Goal: Task Accomplishment & Management: Manage account settings

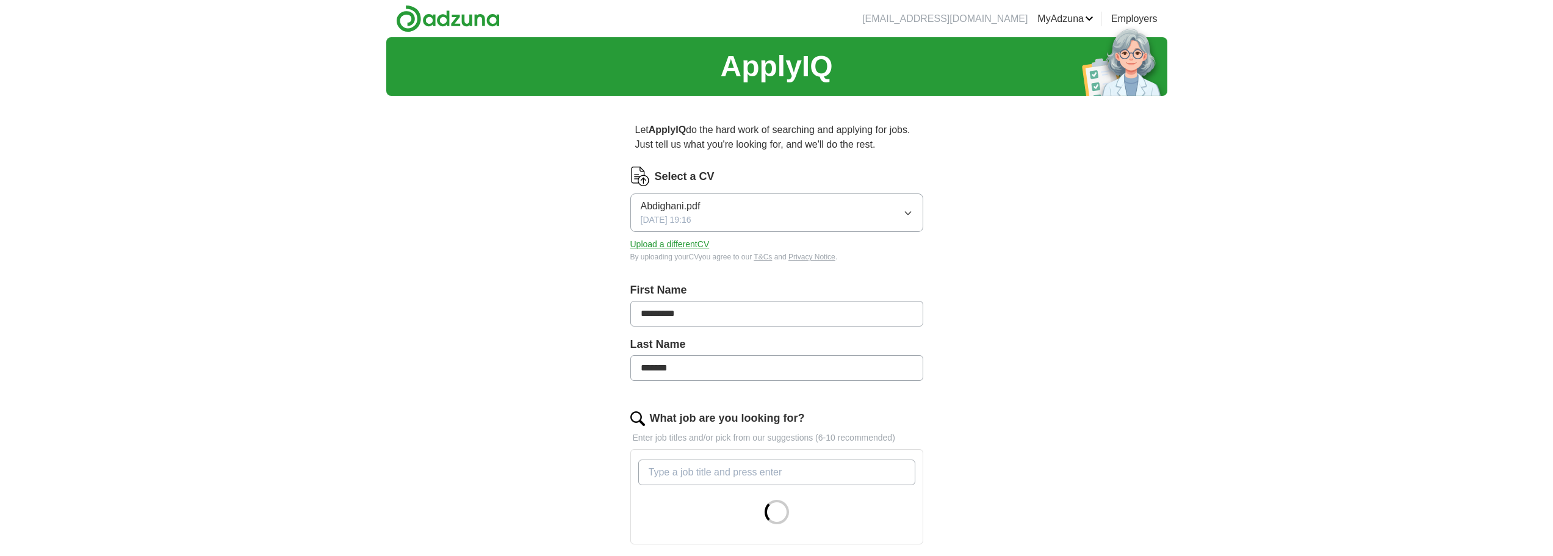
click at [860, 216] on button "Abdighani.pdf [DATE] 19:16" at bounding box center [776, 212] width 293 height 38
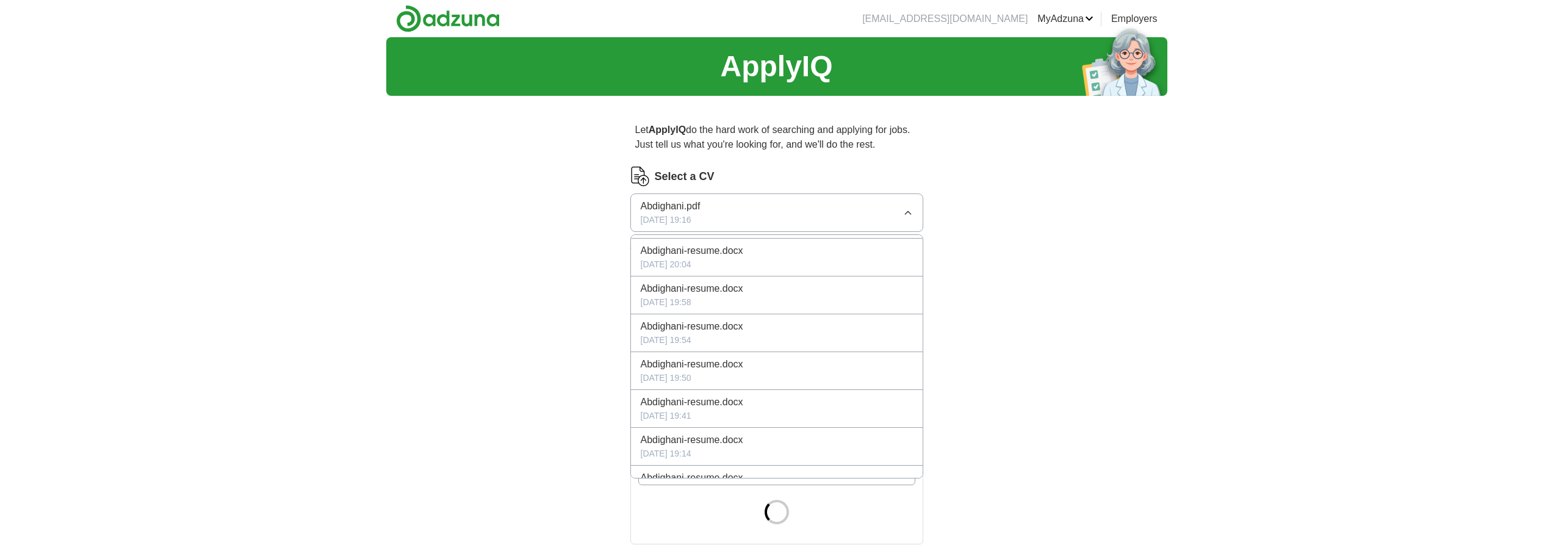
scroll to position [175, 0]
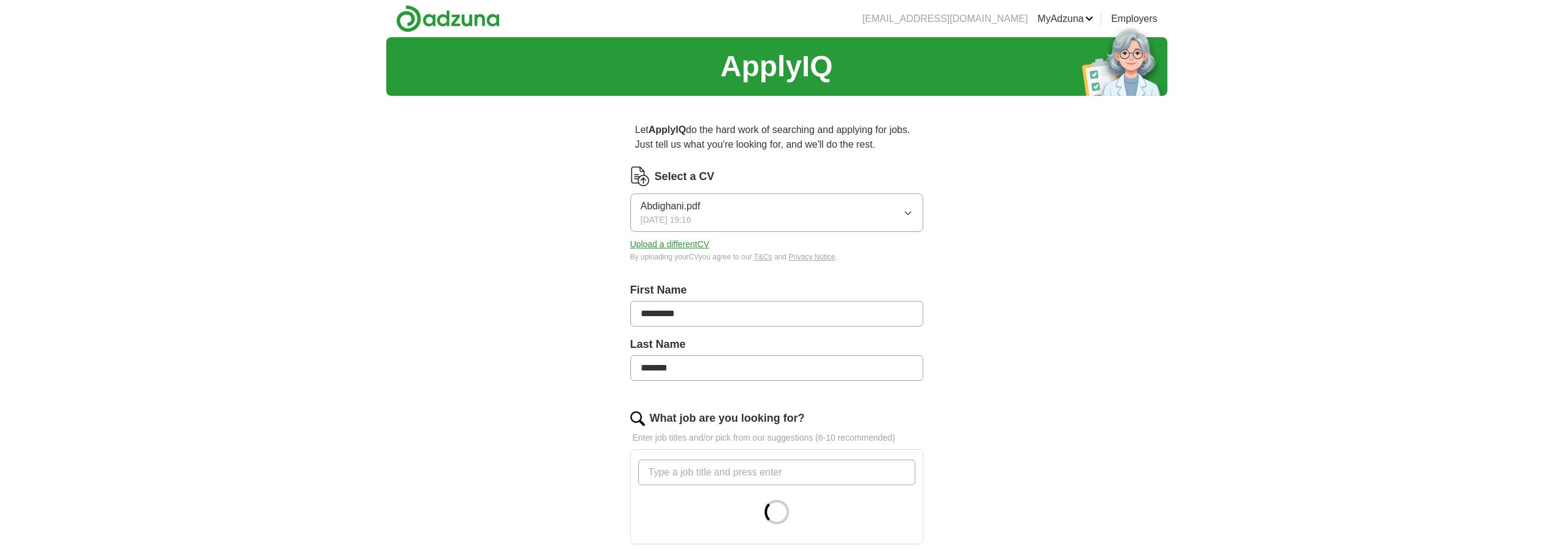
click at [1163, 345] on div "ApplyIQ Let ApplyIQ do the hard work of searching and applying for jobs. Just t…" at bounding box center [776, 470] width 781 height 866
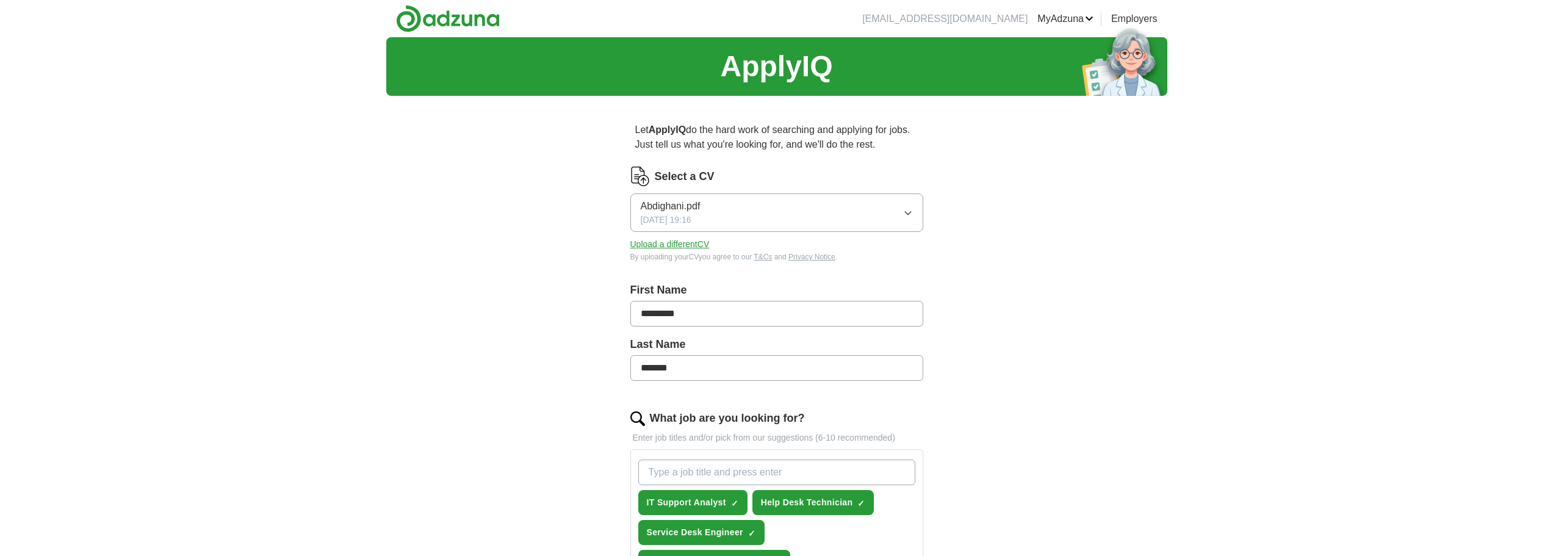
click at [671, 242] on button "Upload a different CV" at bounding box center [669, 244] width 79 height 13
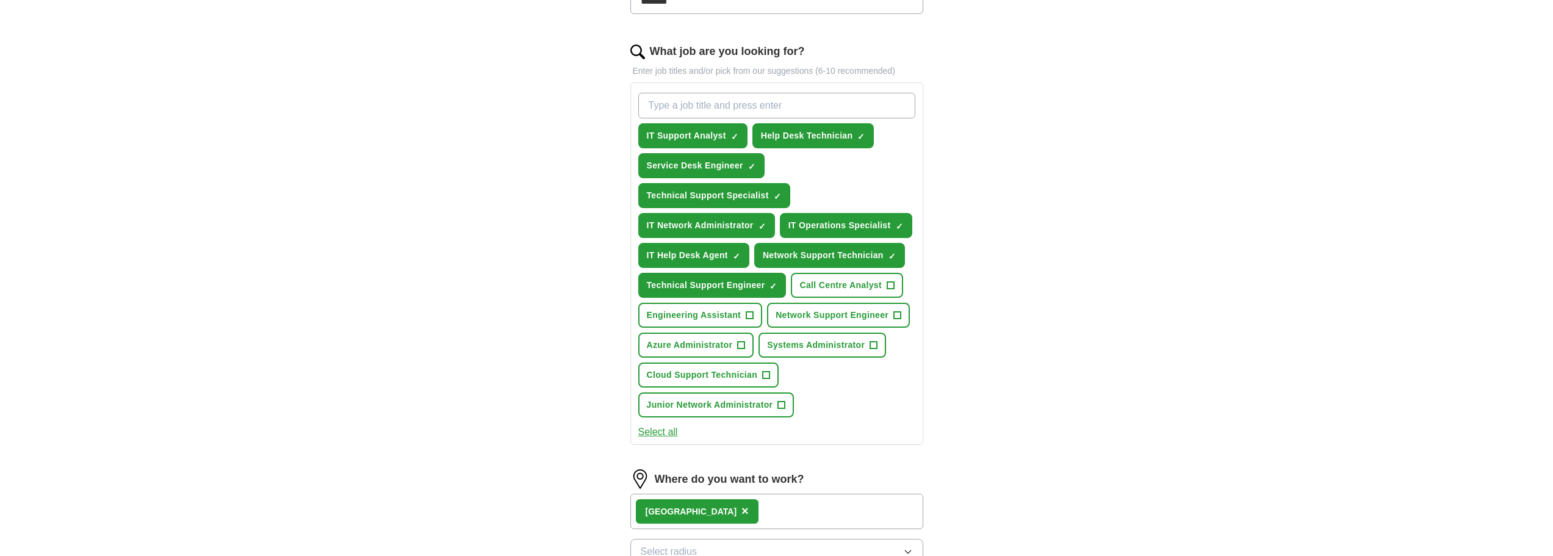
scroll to position [366, 0]
click at [883, 320] on span "Network Support Engineer" at bounding box center [831, 315] width 113 height 13
click at [742, 413] on button "Junior Network Administrator +" at bounding box center [716, 405] width 156 height 25
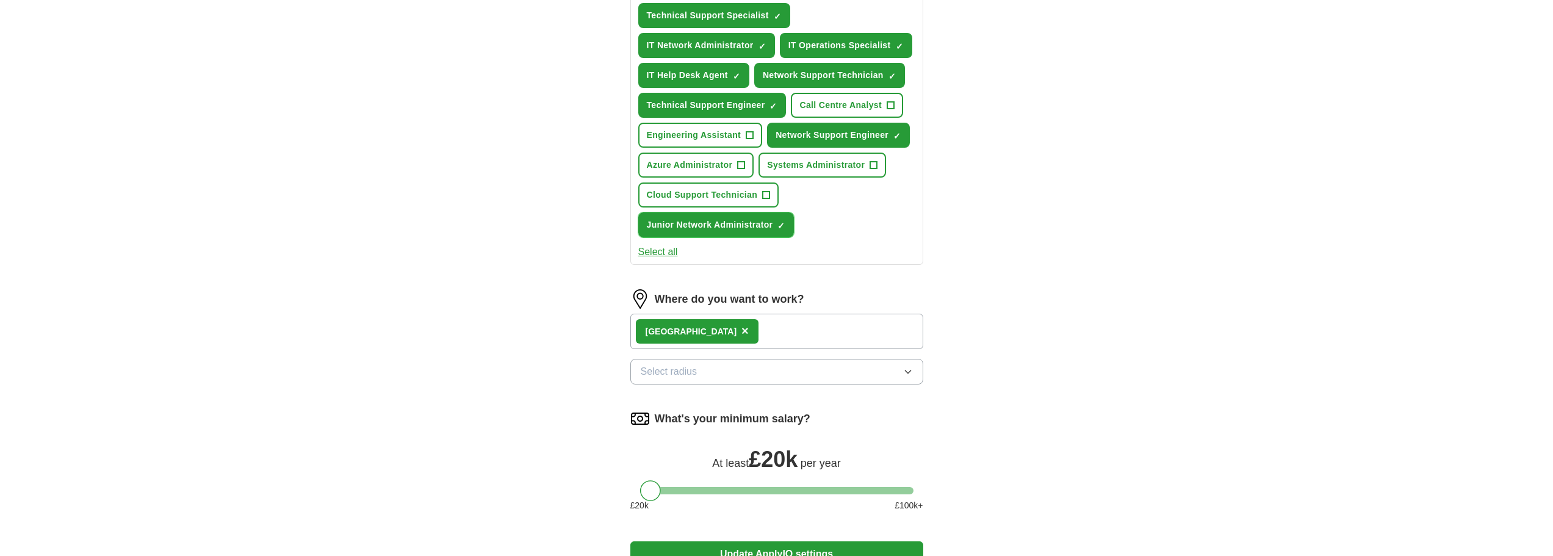
scroll to position [610, 0]
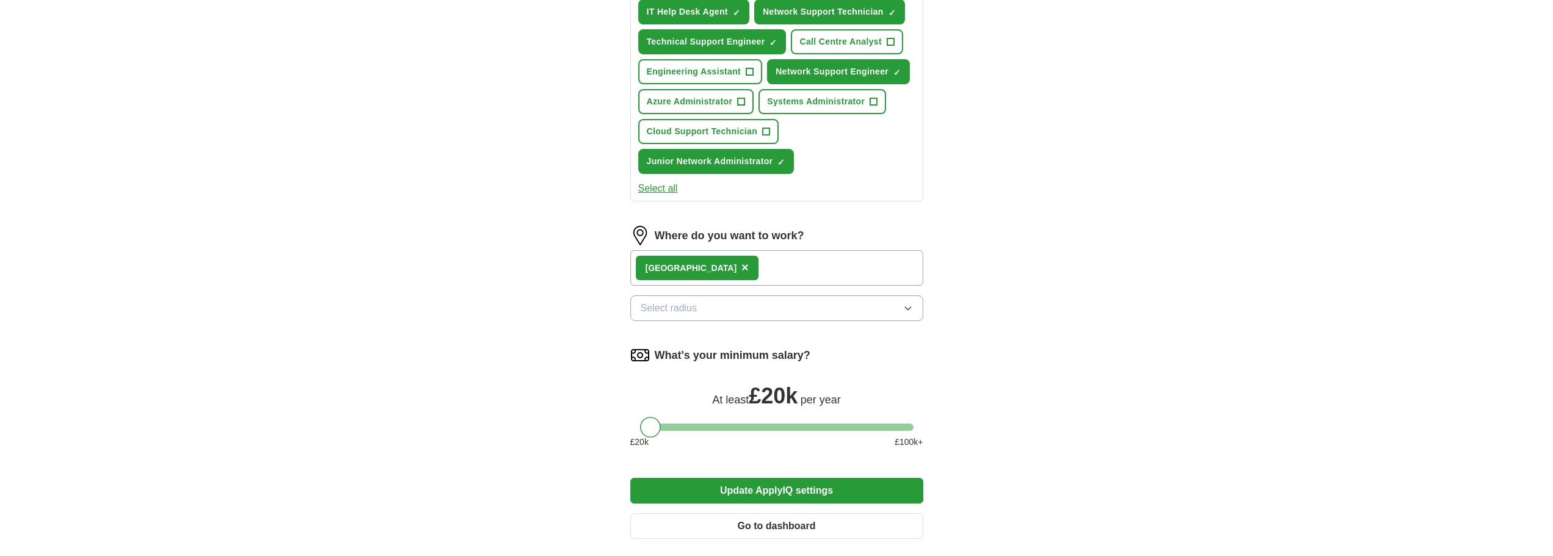
click at [774, 312] on button "Select radius" at bounding box center [776, 308] width 293 height 26
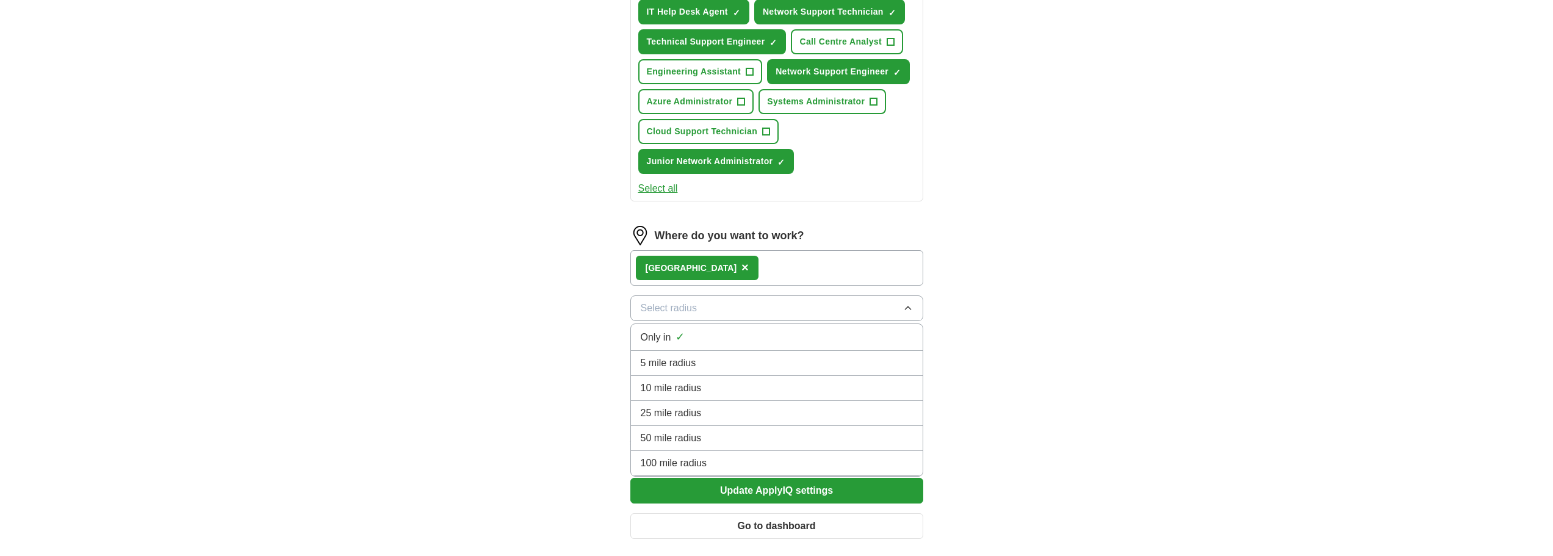
click at [747, 337] on div "Only in ✓" at bounding box center [777, 337] width 272 height 16
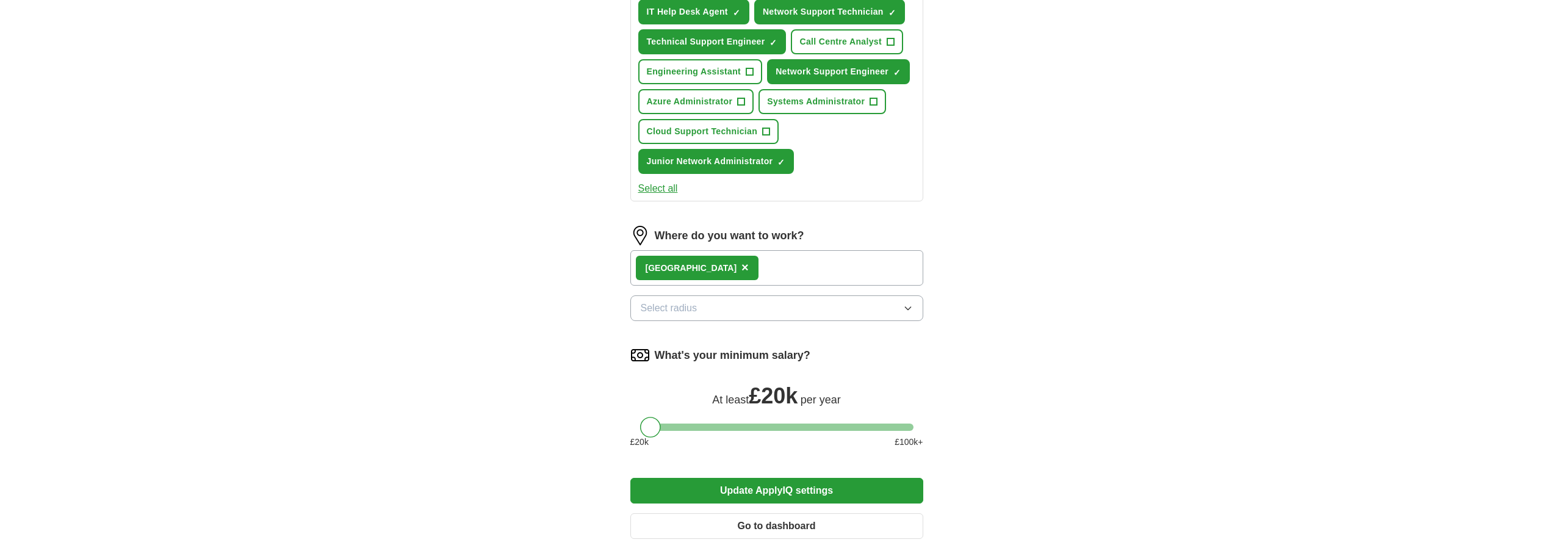
click at [801, 491] on button "Update ApplyIQ settings" at bounding box center [776, 491] width 293 height 26
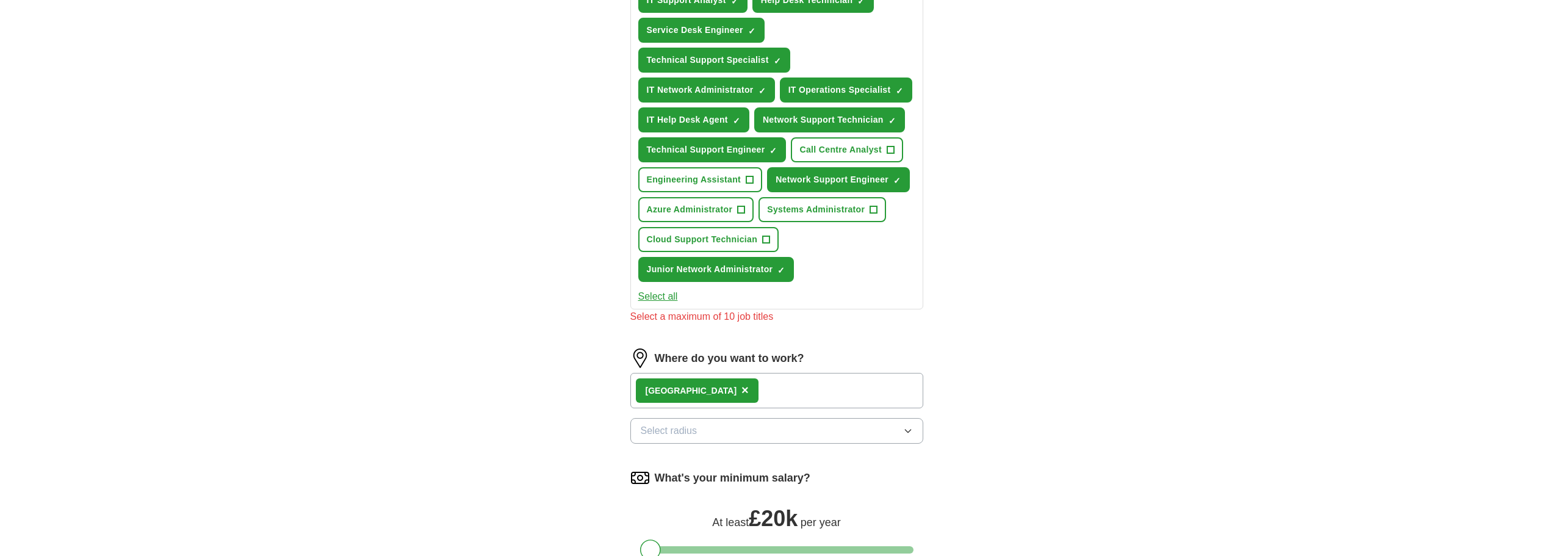
scroll to position [488, 0]
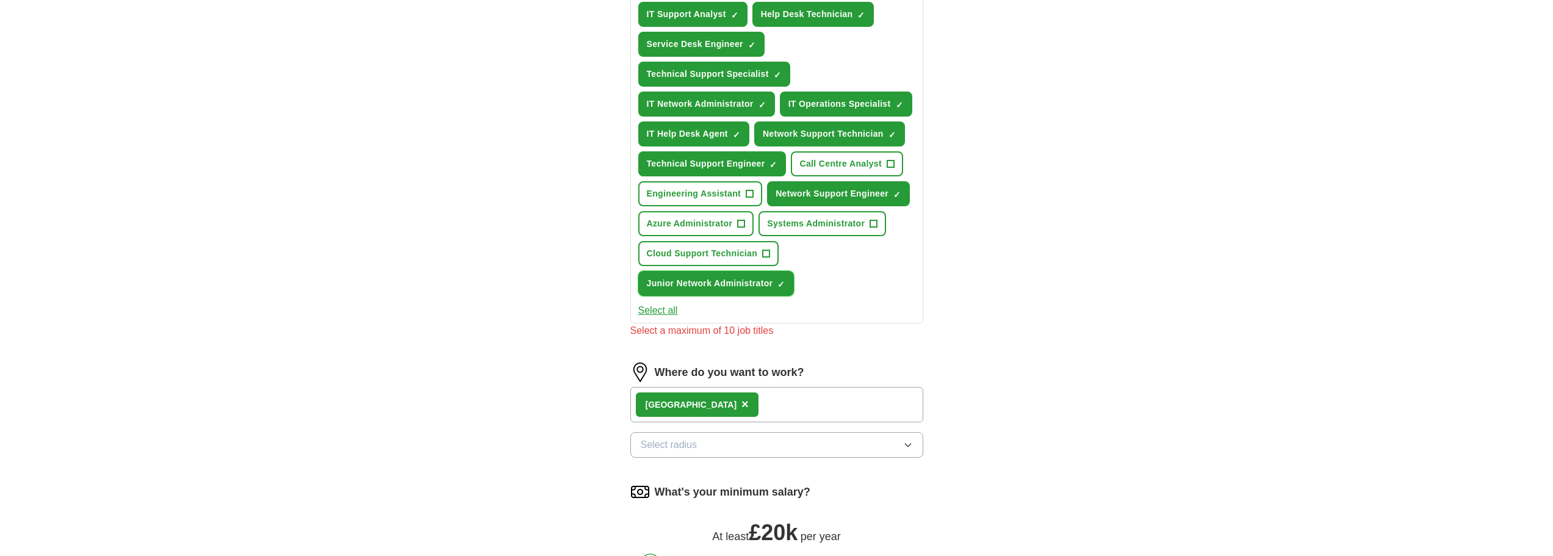
drag, startPoint x: 772, startPoint y: 281, endPoint x: 799, endPoint y: 243, distance: 45.9
click at [774, 276] on button "Junior Network Administrator ✓ ×" at bounding box center [716, 283] width 156 height 25
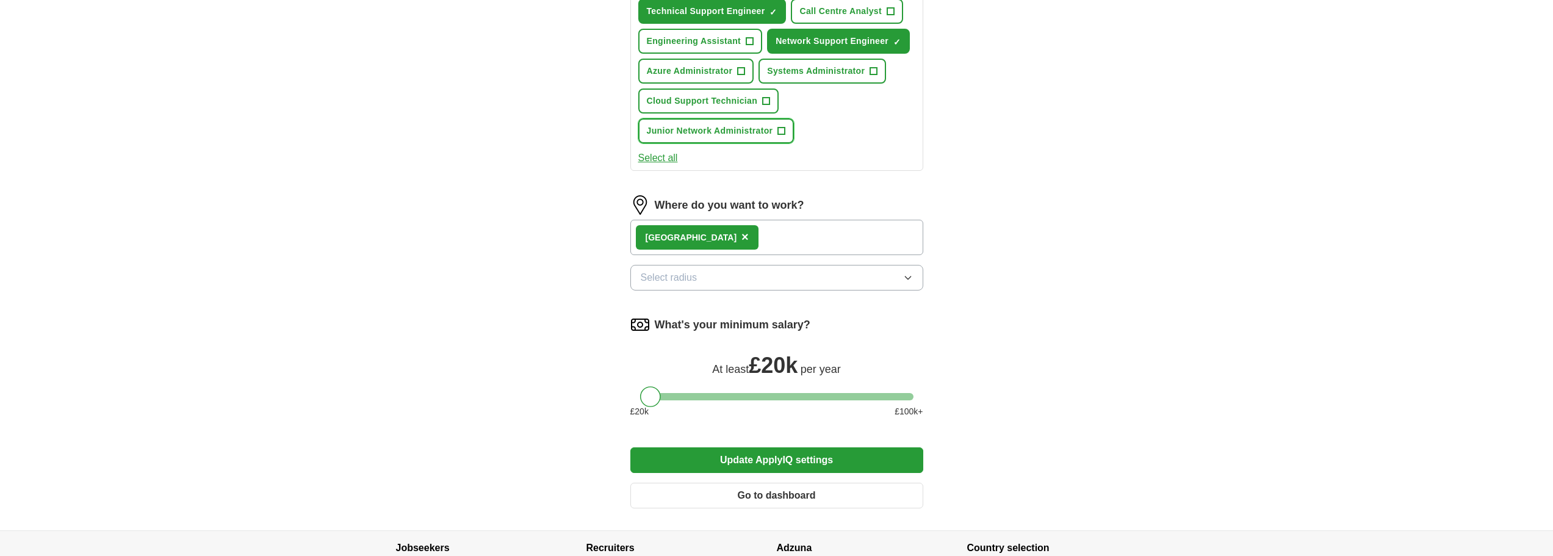
scroll to position [732, 0]
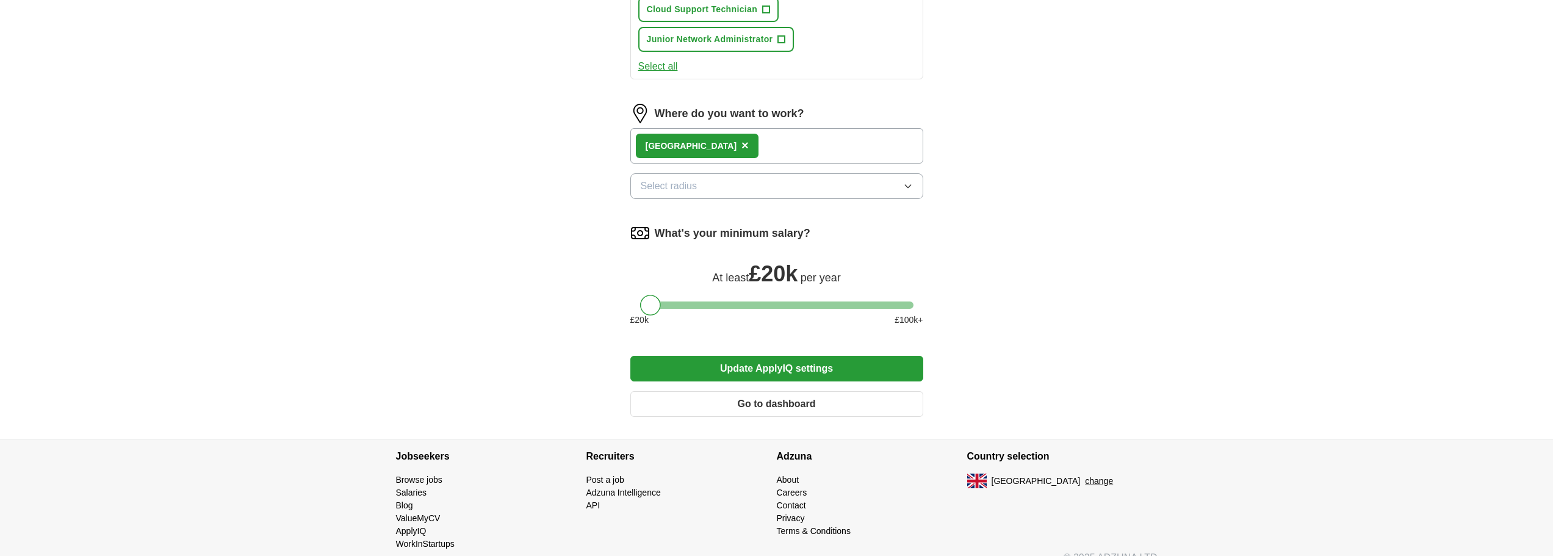
click at [823, 368] on button "Update ApplyIQ settings" at bounding box center [776, 369] width 293 height 26
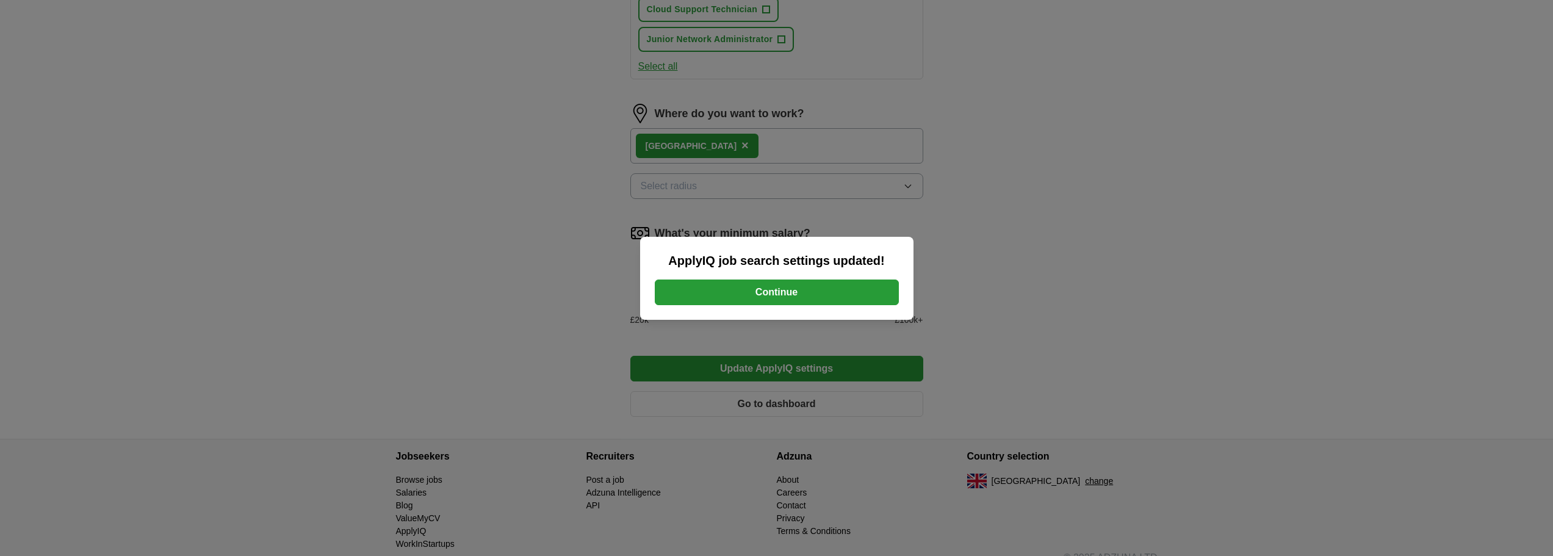
click at [810, 292] on button "Continue" at bounding box center [777, 292] width 244 height 26
